Goal: Task Accomplishment & Management: Manage account settings

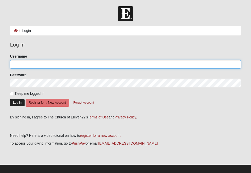
type input "[EMAIL_ADDRESS][DOMAIN_NAME]"
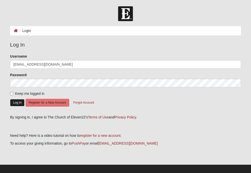
click at [16, 100] on button "Log In" at bounding box center [17, 102] width 15 height 7
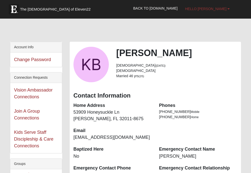
click at [210, 7] on span "Hello Keith" at bounding box center [205, 9] width 41 height 4
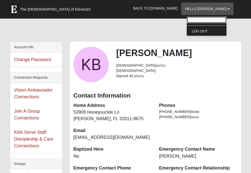
click at [210, 19] on link "My Account" at bounding box center [207, 20] width 40 height 7
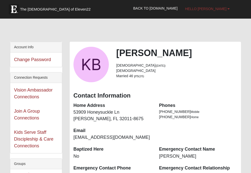
click at [217, 8] on span "Hello Keith" at bounding box center [205, 9] width 41 height 4
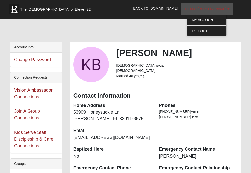
click at [217, 8] on span "Hello Keith" at bounding box center [205, 9] width 41 height 4
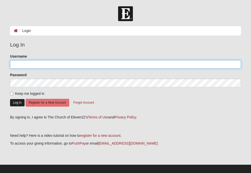
type input "[EMAIL_ADDRESS][DOMAIN_NAME]"
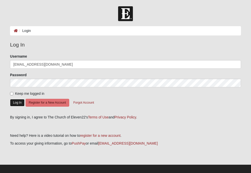
click at [13, 101] on button "Log In" at bounding box center [17, 102] width 15 height 7
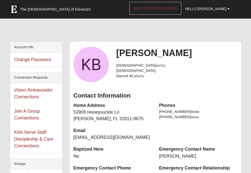
click at [168, 8] on link "Back to COE22.com" at bounding box center [155, 8] width 52 height 13
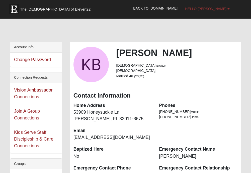
click at [218, 8] on span "Hello Keith" at bounding box center [205, 9] width 41 height 4
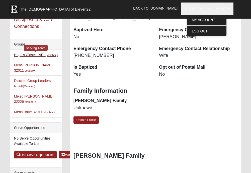
scroll to position [125, 0]
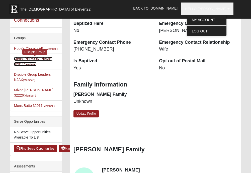
click at [28, 65] on link "Mens Burt 32011 (Leader )" at bounding box center [33, 61] width 38 height 9
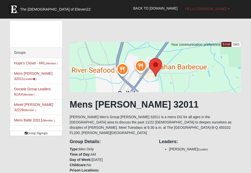
click at [209, 10] on span "Hello Keith" at bounding box center [205, 9] width 41 height 4
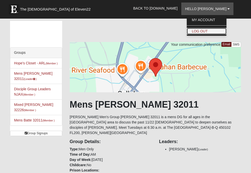
click at [207, 31] on link "Log Out" at bounding box center [207, 31] width 40 height 7
